Goal: Task Accomplishment & Management: Complete application form

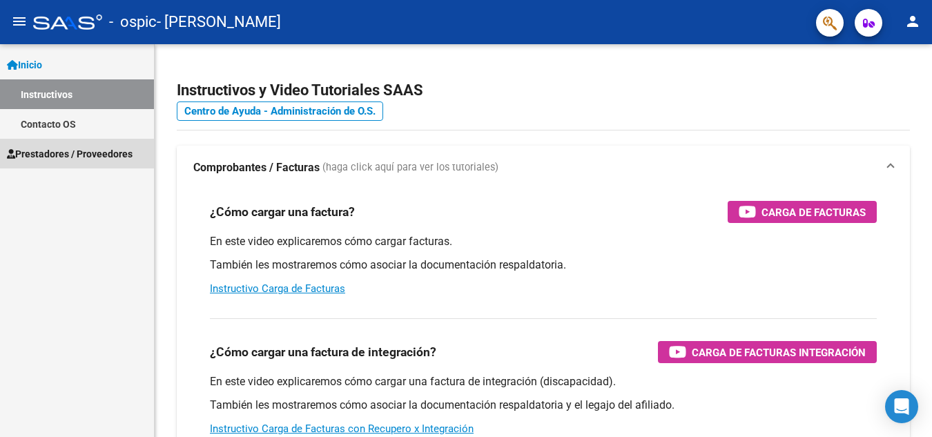
click at [55, 146] on span "Prestadores / Proveedores" at bounding box center [70, 153] width 126 height 15
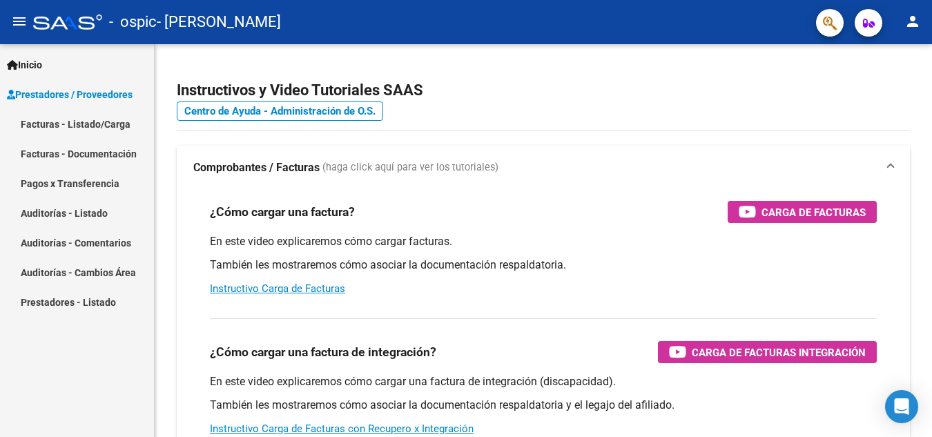
click at [117, 159] on link "Facturas - Documentación" at bounding box center [77, 154] width 154 height 30
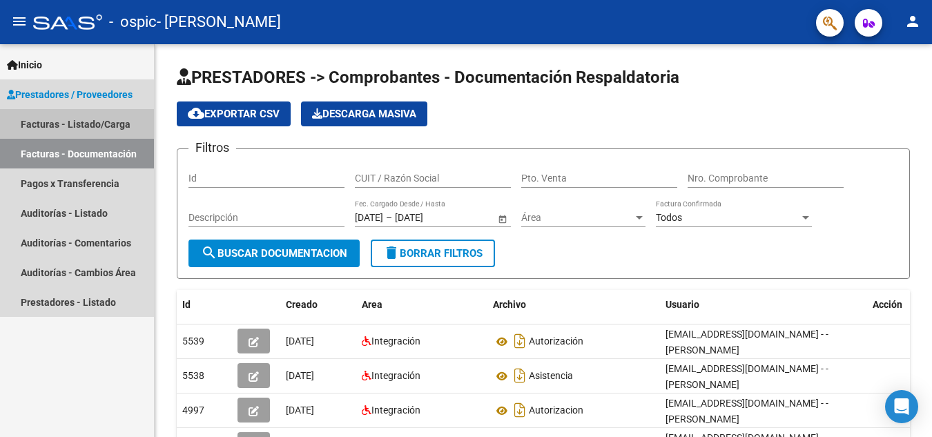
click at [84, 120] on link "Facturas - Listado/Carga" at bounding box center [77, 124] width 154 height 30
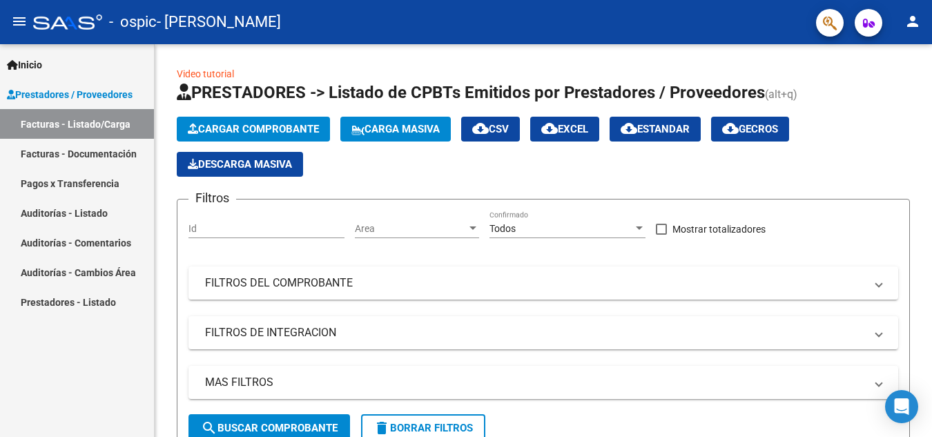
click at [124, 95] on span "Prestadores / Proveedores" at bounding box center [70, 94] width 126 height 15
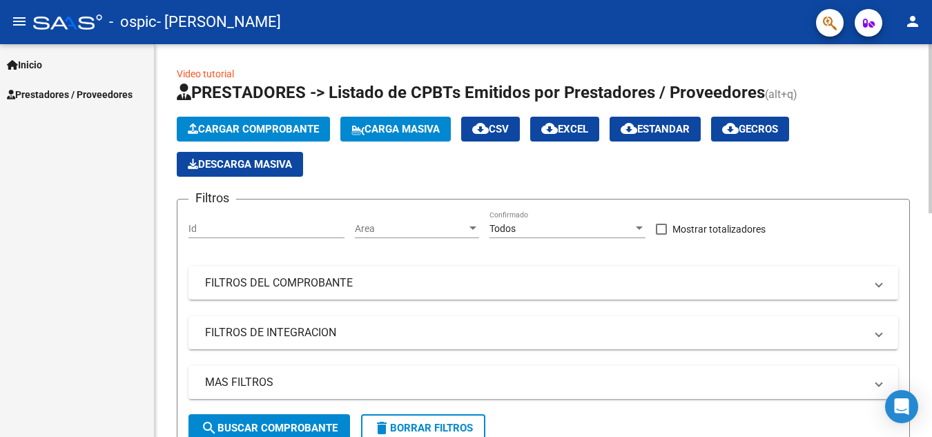
click at [251, 122] on button "Cargar Comprobante" at bounding box center [253, 129] width 153 height 25
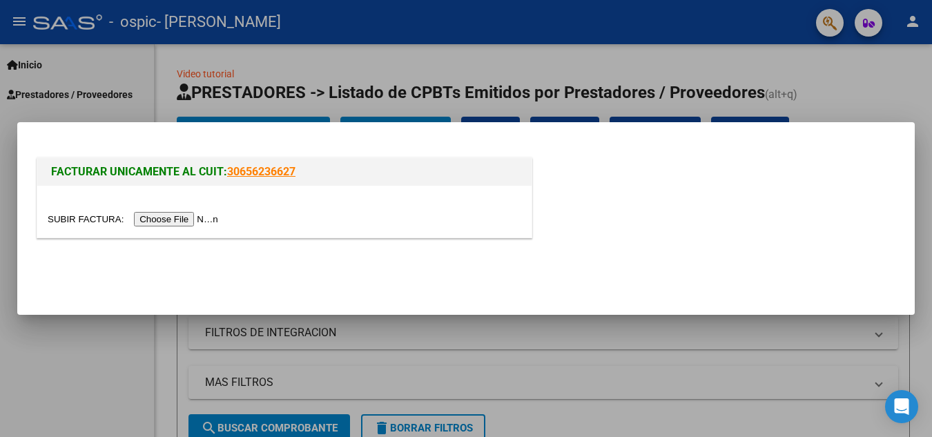
click at [214, 222] on input "file" at bounding box center [135, 219] width 175 height 15
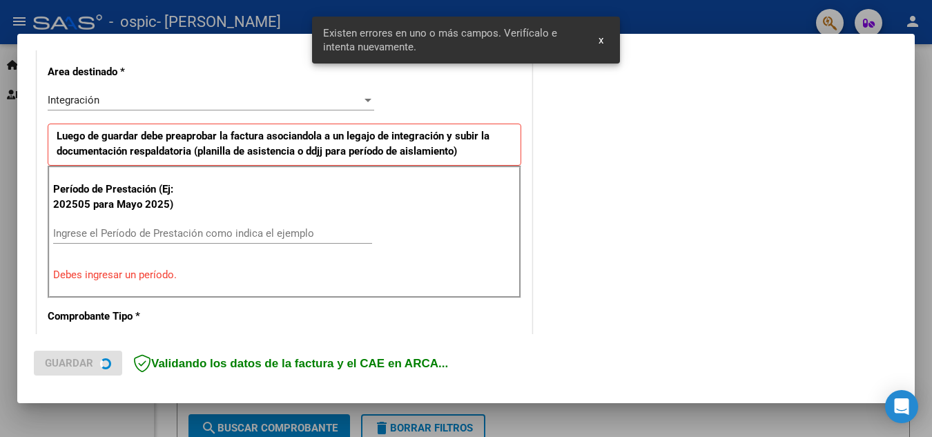
scroll to position [313, 0]
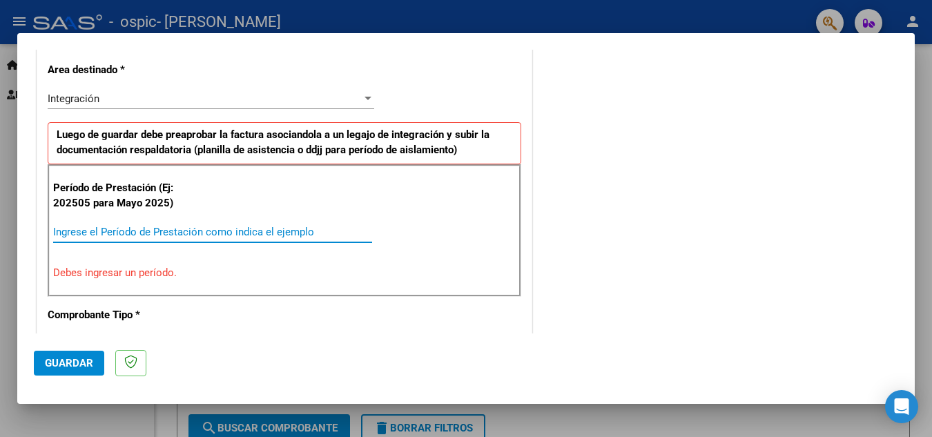
click at [102, 231] on input "Ingrese el Período de Prestación como indica el ejemplo" at bounding box center [212, 232] width 319 height 12
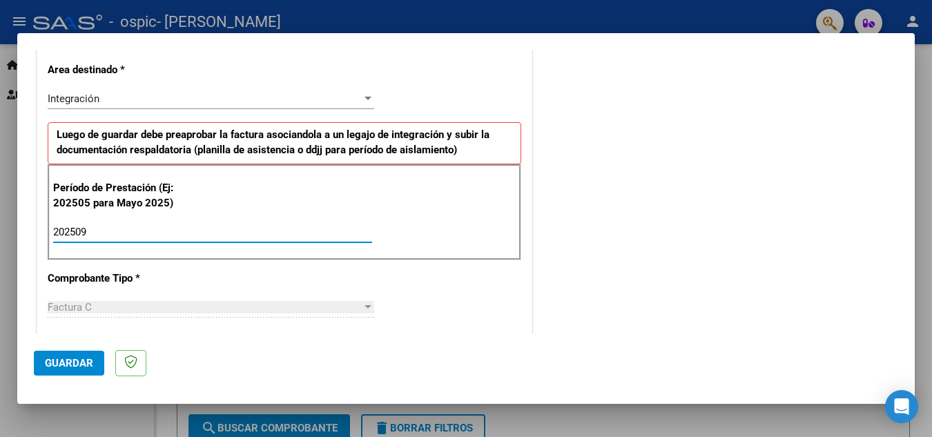
type input "202509"
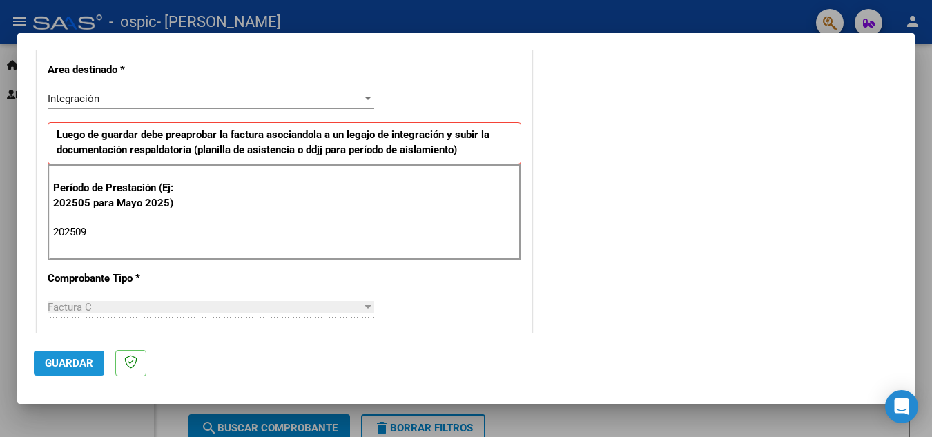
click at [95, 354] on button "Guardar" at bounding box center [69, 363] width 70 height 25
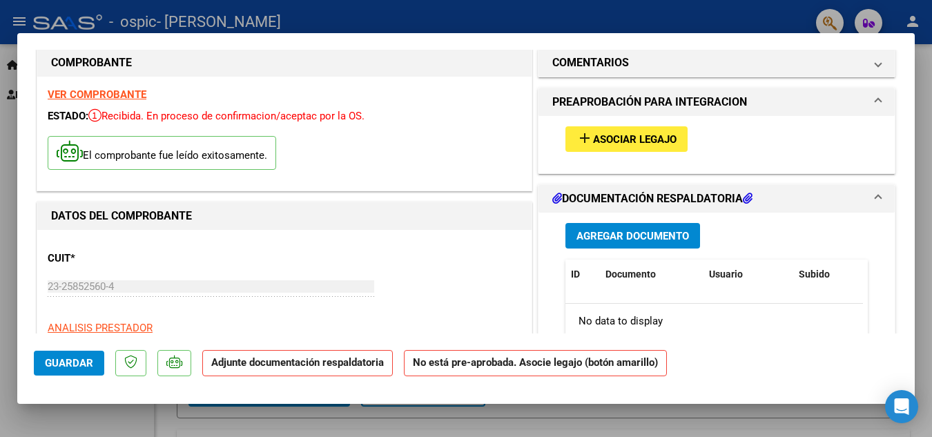
scroll to position [18, 0]
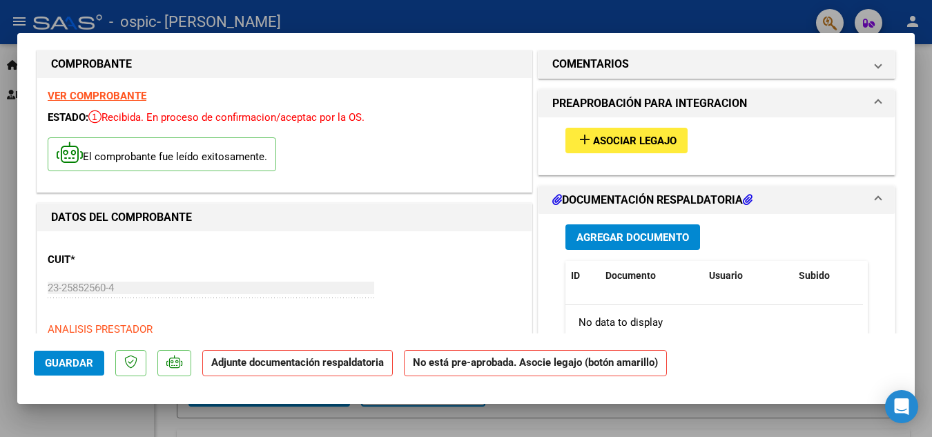
click at [597, 142] on span "Asociar Legajo" at bounding box center [635, 141] width 84 height 12
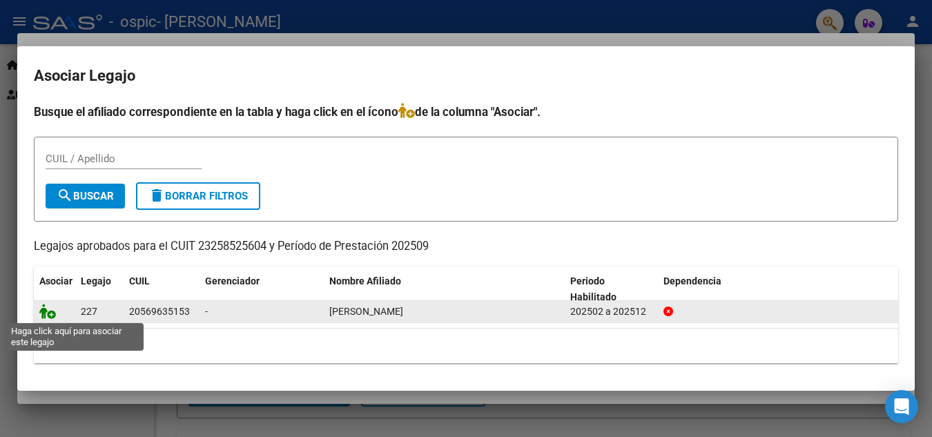
click at [48, 314] on icon at bounding box center [47, 311] width 17 height 15
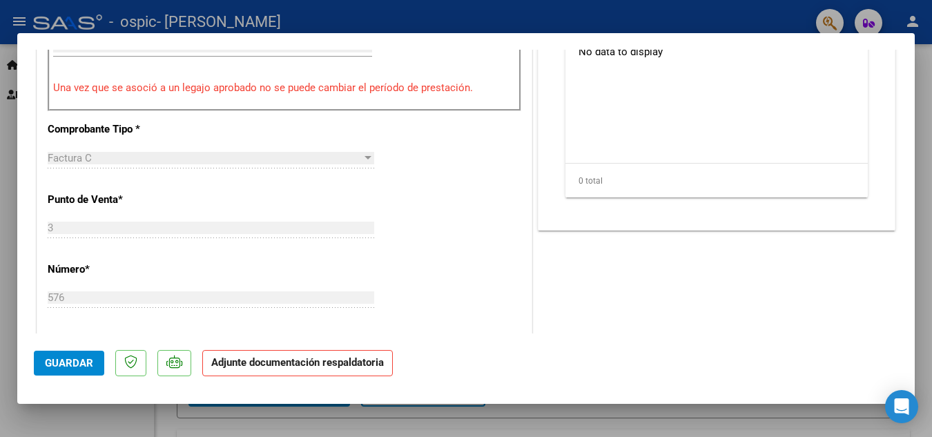
scroll to position [483, 0]
click at [64, 359] on span "Guardar" at bounding box center [69, 363] width 48 height 12
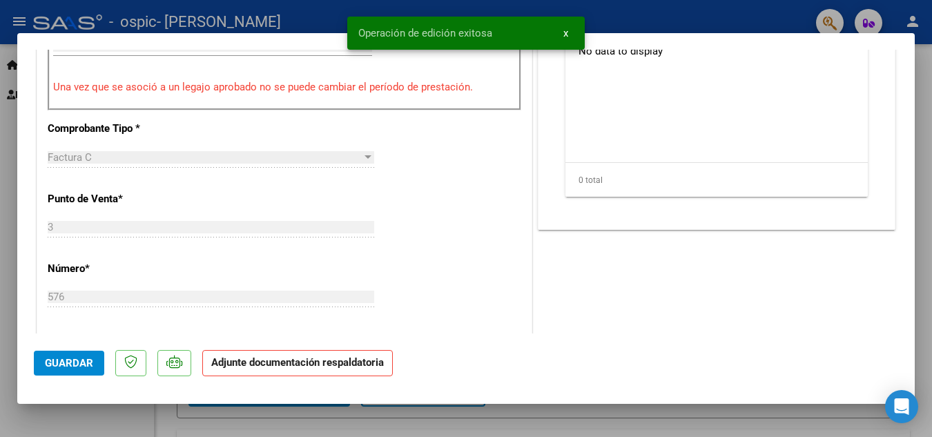
click at [227, 363] on strong "Adjunte documentación respaldatoria" at bounding box center [297, 362] width 173 height 12
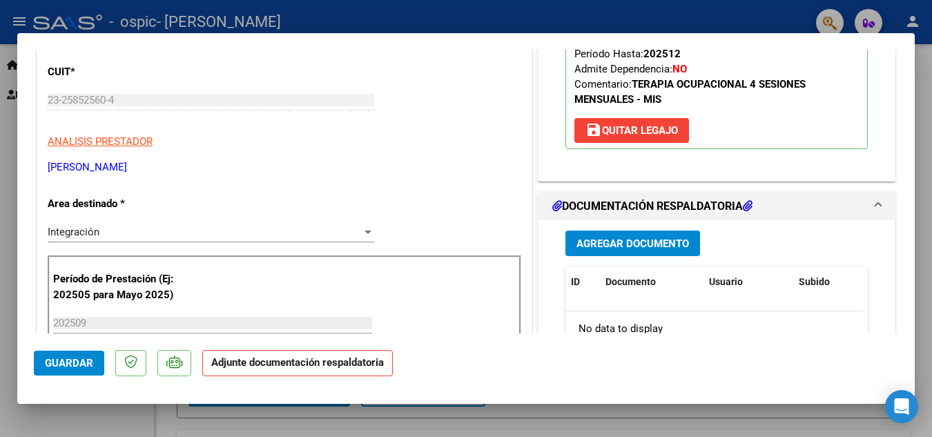
scroll to position [207, 0]
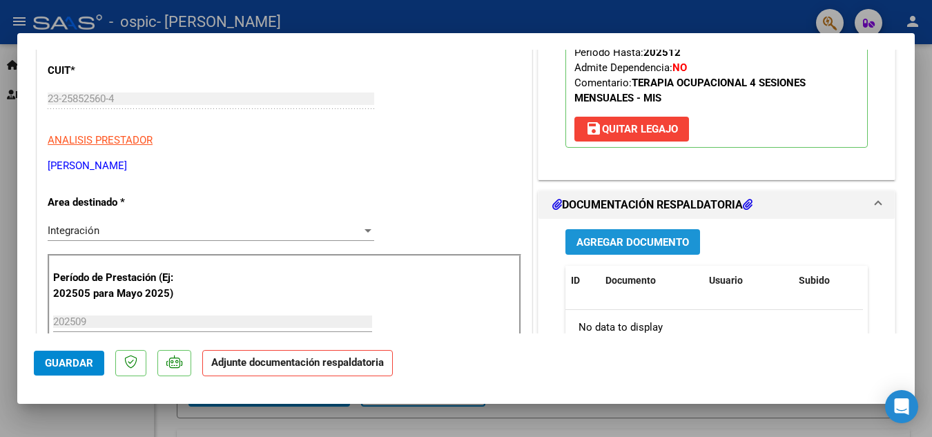
click at [660, 244] on span "Agregar Documento" at bounding box center [633, 242] width 113 height 12
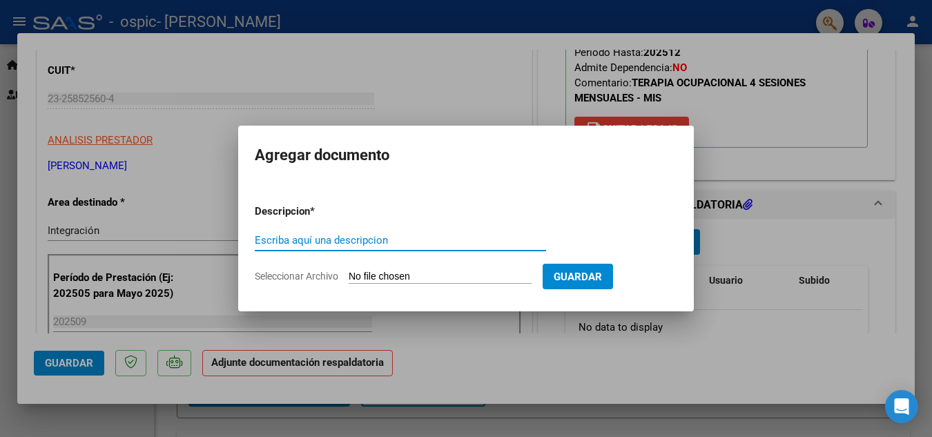
click at [367, 241] on input "Escriba aquí una descripcion" at bounding box center [400, 240] width 291 height 12
type input "asistencia septiembre"
click at [456, 279] on input "Seleccionar Archivo" at bounding box center [440, 277] width 183 height 13
type input "C:\fakepath\Asist. Sept..pdf"
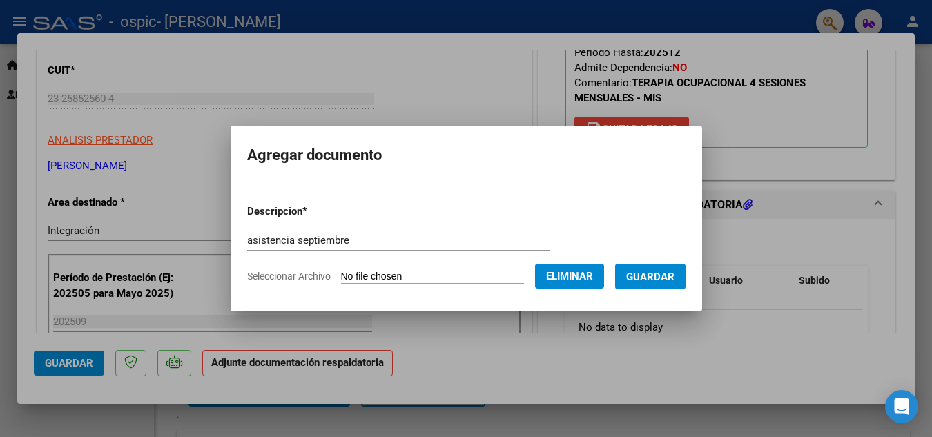
click at [642, 277] on span "Guardar" at bounding box center [650, 277] width 48 height 12
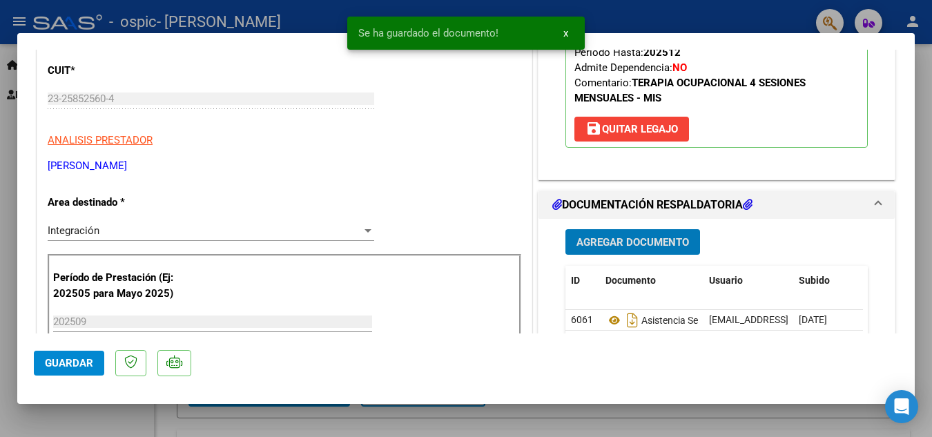
click at [613, 240] on span "Agregar Documento" at bounding box center [633, 242] width 113 height 12
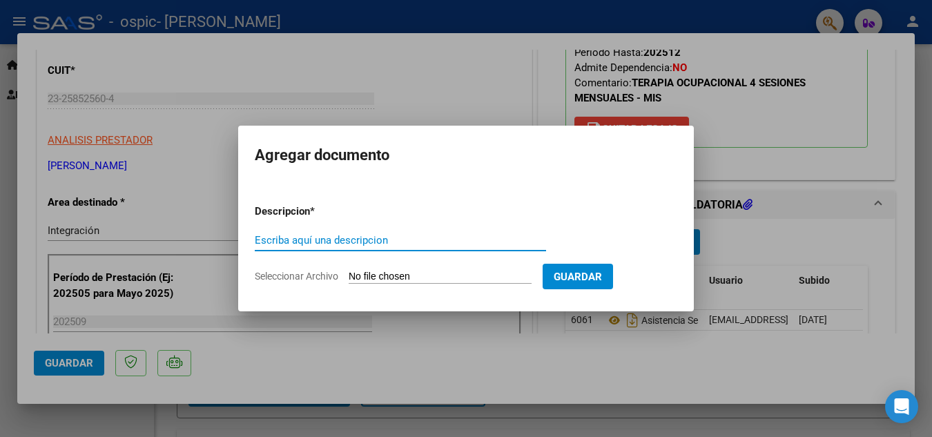
click at [280, 244] on input "Escriba aquí una descripcion" at bounding box center [400, 240] width 291 height 12
type input "autorizacion"
click at [374, 275] on input "Seleccionar Archivo" at bounding box center [440, 277] width 183 height 13
type input "C:\fakepath\Autorizacion.pdf"
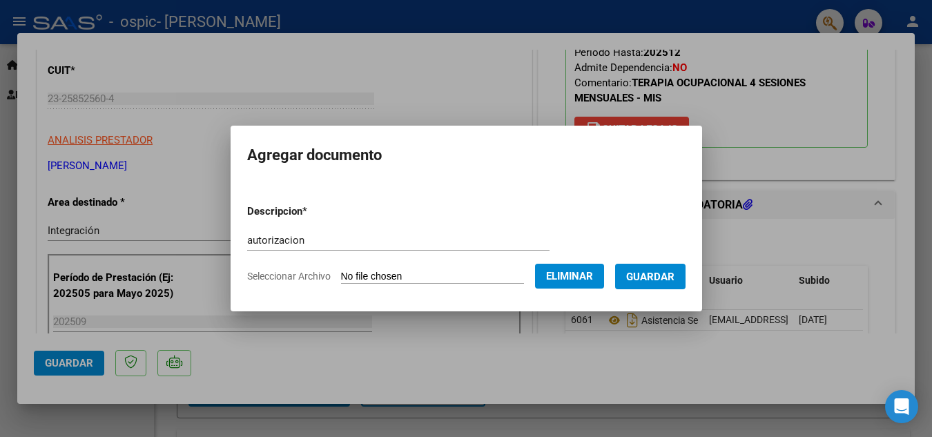
click at [640, 279] on span "Guardar" at bounding box center [650, 277] width 48 height 12
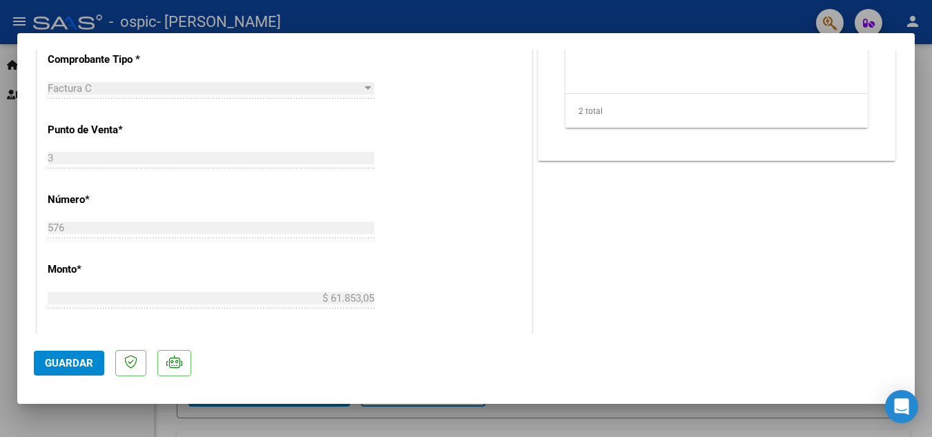
scroll to position [829, 0]
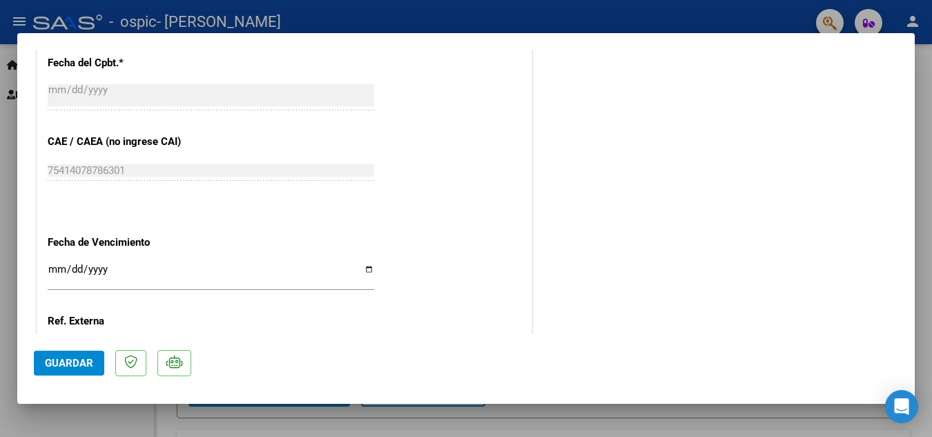
click at [64, 364] on span "Guardar" at bounding box center [69, 363] width 48 height 12
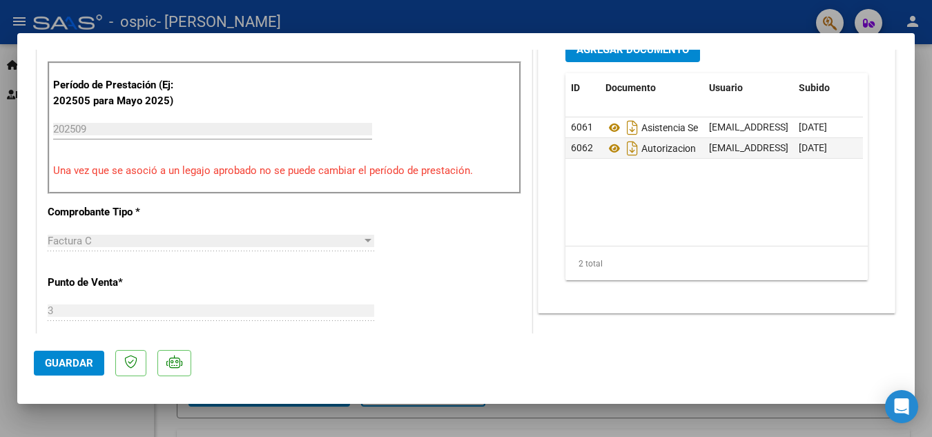
scroll to position [0, 0]
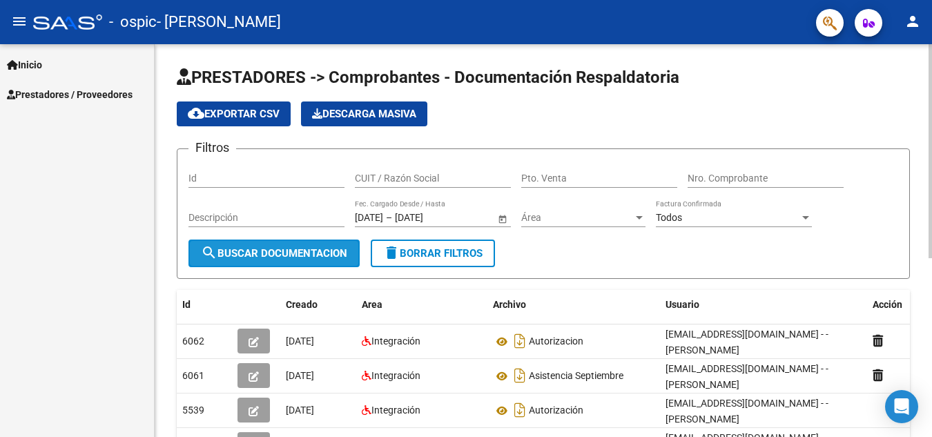
click at [242, 252] on span "search Buscar Documentacion" at bounding box center [274, 253] width 146 height 12
